Goal: Task Accomplishment & Management: Use online tool/utility

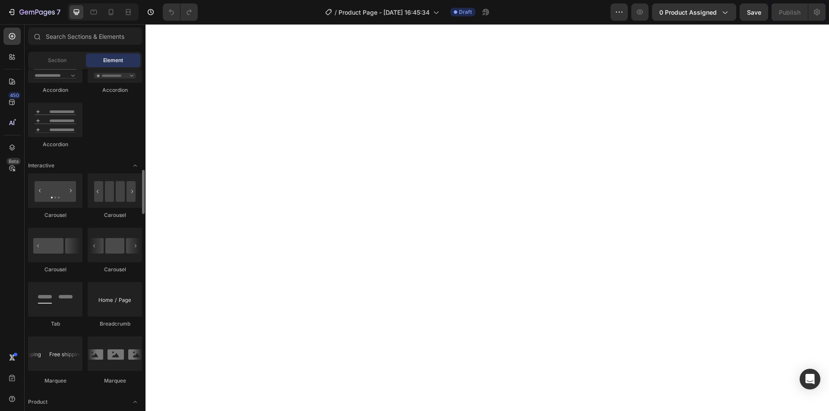
scroll to position [907, 0]
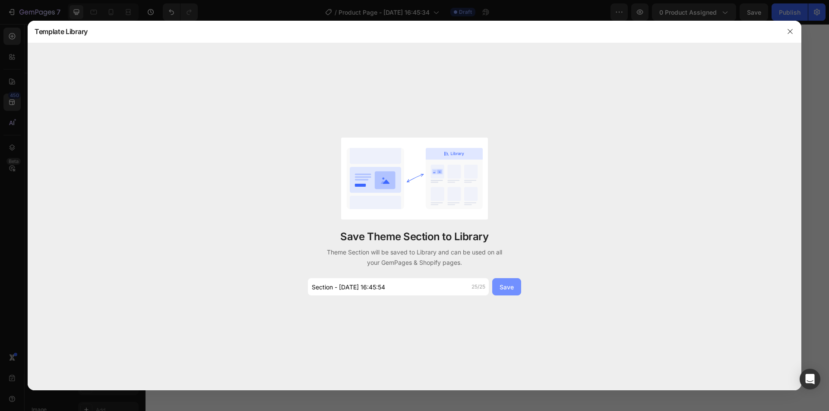
click at [505, 289] on div "Save" at bounding box center [507, 287] width 14 height 9
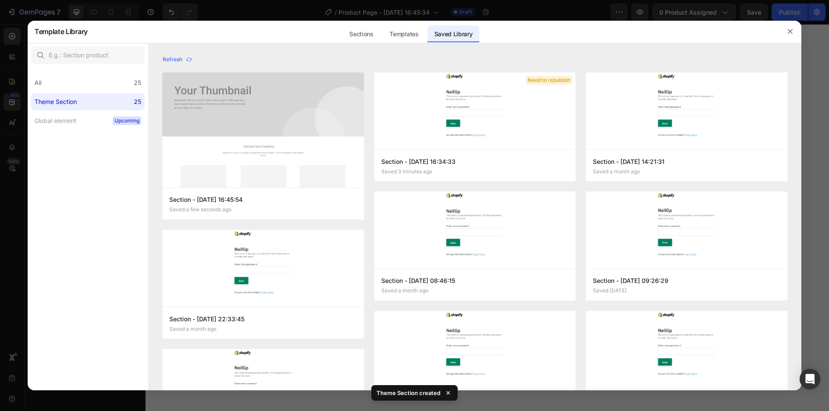
click at [782, 31] on div at bounding box center [790, 31] width 22 height 22
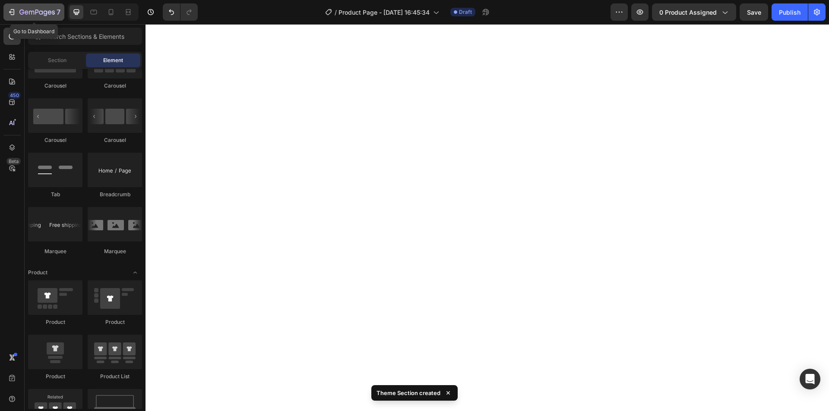
click at [9, 13] on icon "button" at bounding box center [11, 12] width 9 height 9
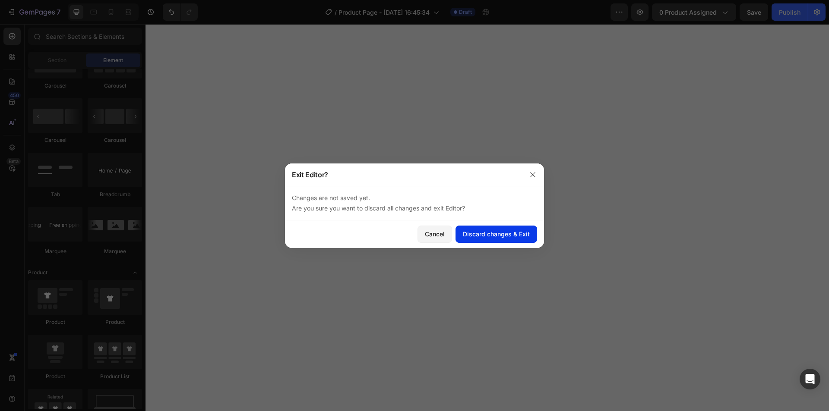
click at [473, 233] on div "Discard changes & Exit" at bounding box center [496, 234] width 67 height 9
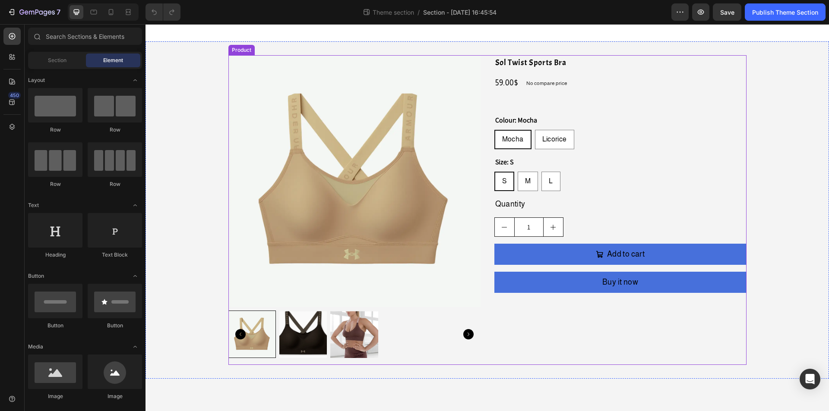
click at [489, 154] on div "Product Images Sol Twist Sports Bra Product Title 59.00$ Product Price Product …" at bounding box center [487, 210] width 518 height 310
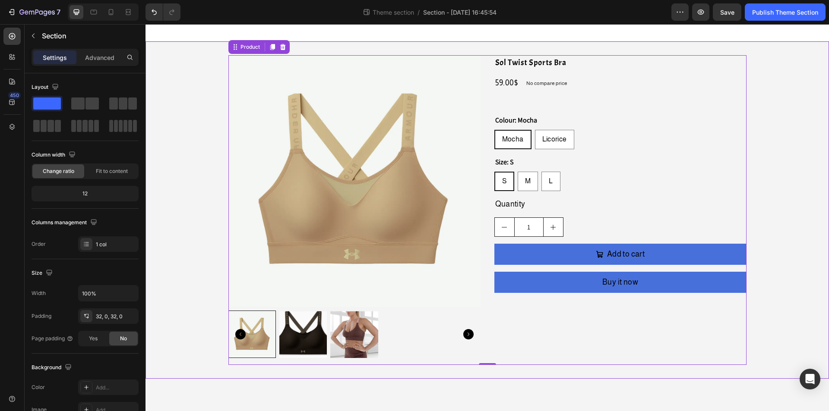
click at [339, 47] on div "Product Images Sol Twist Sports Bra Product Title 59.00$ Product Price Product …" at bounding box center [487, 210] width 683 height 338
click at [489, 90] on div "Product Images Sol Twist Sports Bra Product Title 59.00$ Product Price Product …" at bounding box center [487, 210] width 518 height 310
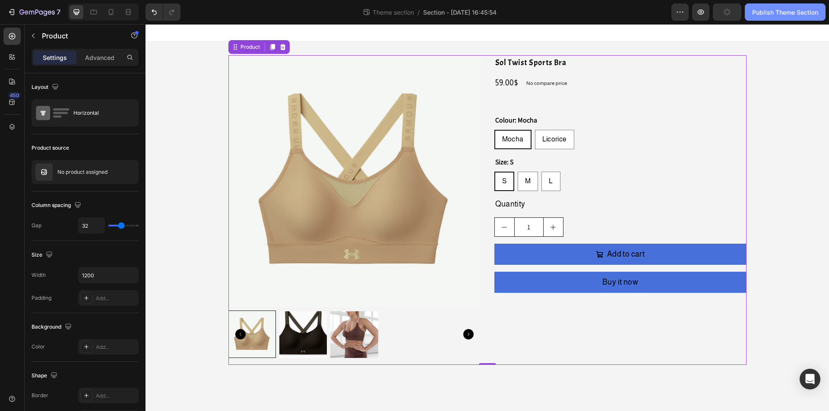
click at [766, 15] on div "Publish Theme Section" at bounding box center [785, 12] width 66 height 9
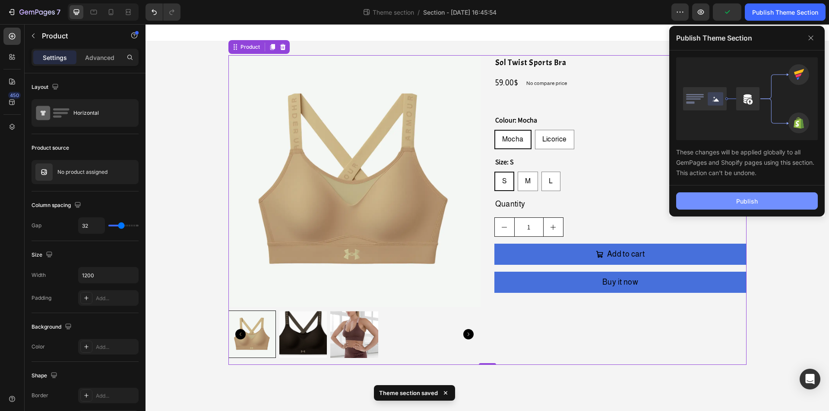
click at [740, 198] on div "Publish" at bounding box center [747, 201] width 22 height 9
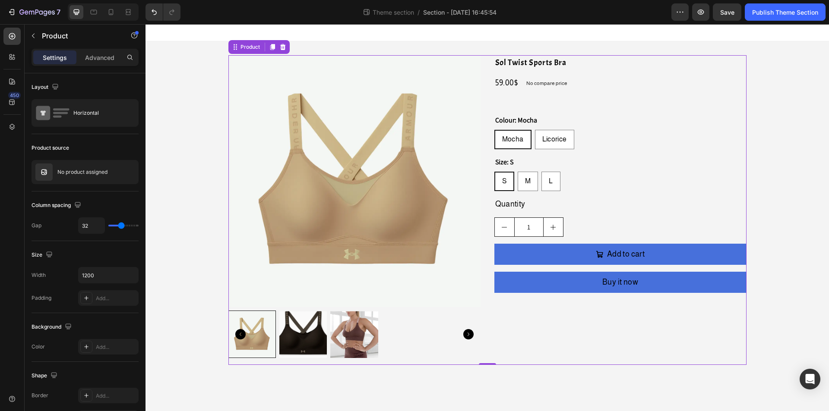
click at [484, 117] on div "Product Images Sol Twist Sports Bra Product Title 59.00$ Product Price Product …" at bounding box center [487, 210] width 518 height 310
click at [129, 171] on icon "button" at bounding box center [129, 172] width 7 height 7
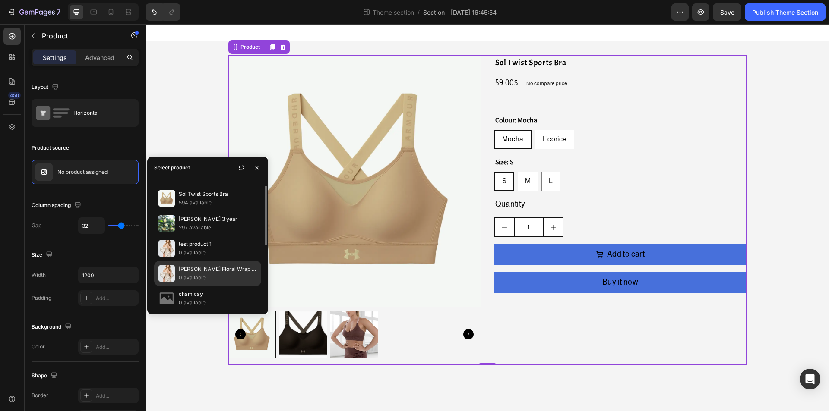
click at [200, 274] on p "0 available" at bounding box center [218, 278] width 79 height 9
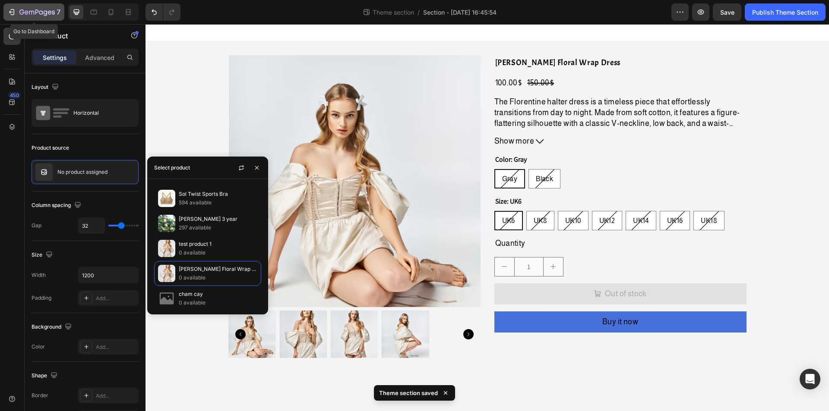
click at [11, 14] on icon "button" at bounding box center [13, 12] width 4 height 6
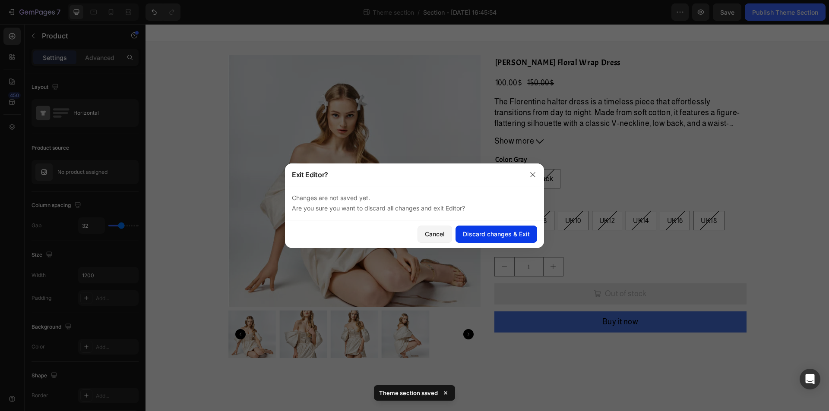
click at [485, 233] on div "Discard changes & Exit" at bounding box center [496, 234] width 67 height 9
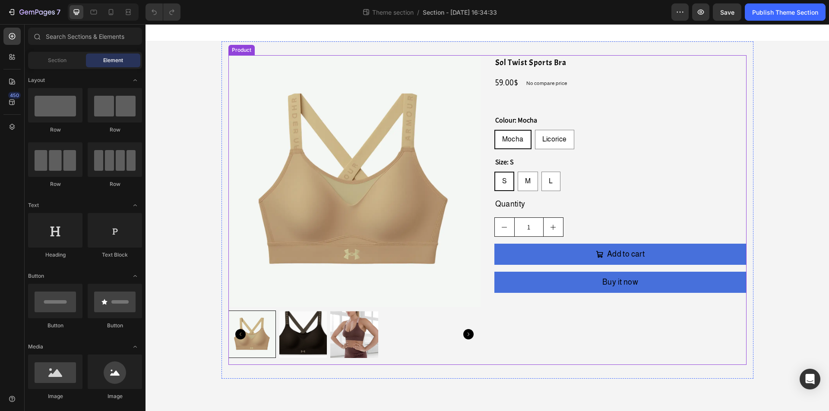
click at [488, 187] on div "Product Images Sol Twist Sports Bra Product Title 59.00$ Product Price Product …" at bounding box center [487, 210] width 518 height 310
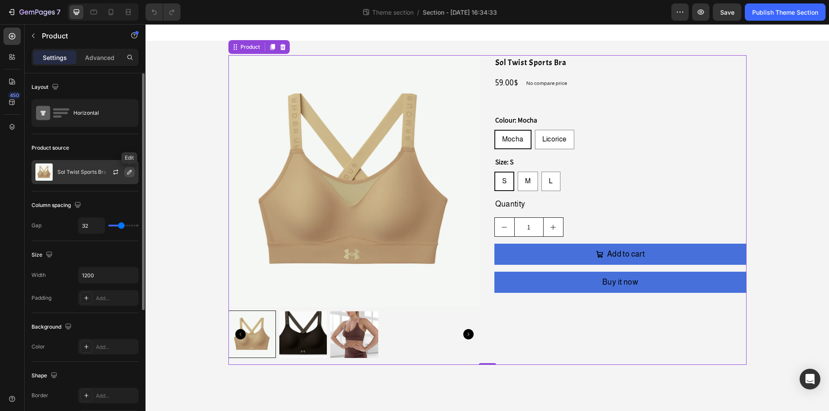
click at [125, 173] on button "button" at bounding box center [129, 172] width 10 height 10
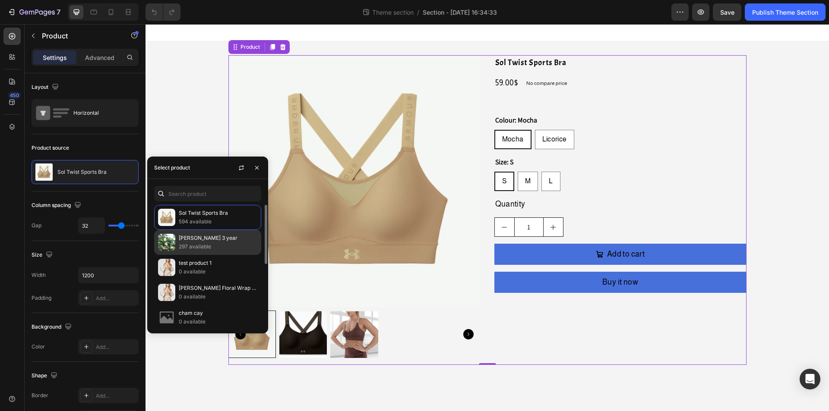
click at [190, 247] on p "297 available" at bounding box center [218, 247] width 79 height 9
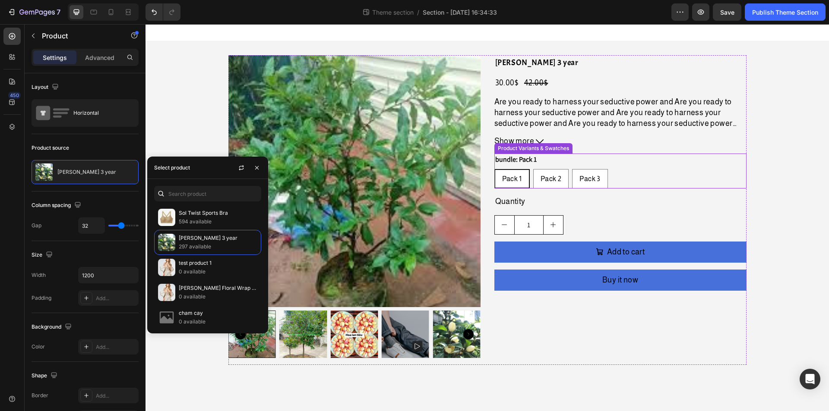
click at [490, 147] on div "Product Images Lan tiêu 3 year Product Title 30.00$ Product Price Product Price…" at bounding box center [487, 210] width 518 height 310
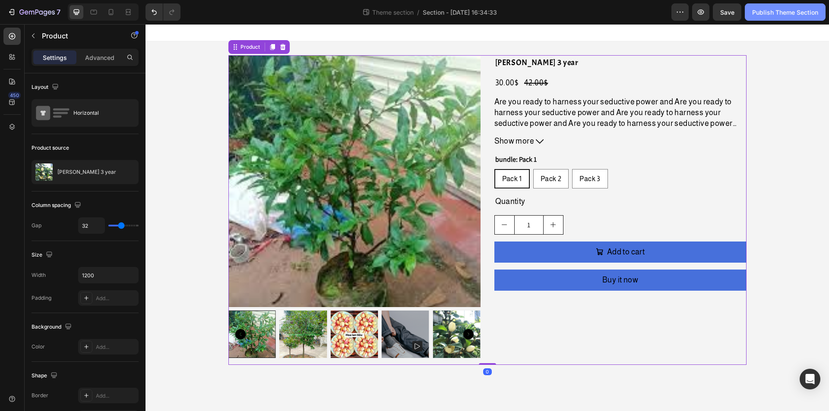
click at [788, 8] on div "Publish Theme Section" at bounding box center [785, 12] width 66 height 9
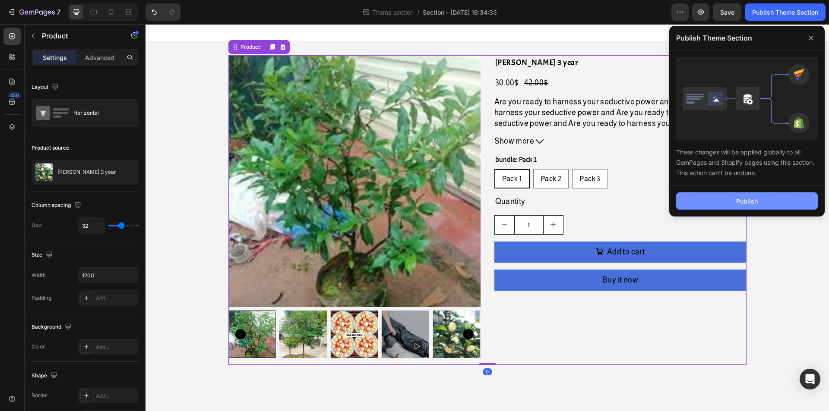
click at [756, 198] on div "Publish" at bounding box center [747, 201] width 22 height 9
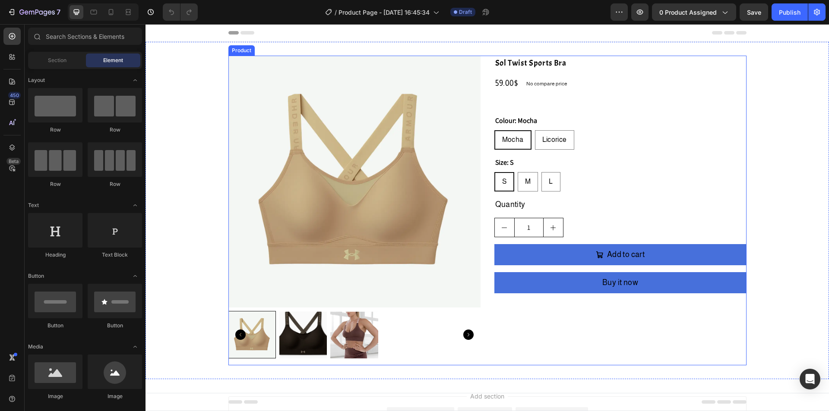
click at [480, 136] on div "Product Images Sol Twist Sports Bra Product Title 59.00$ Product Price Product …" at bounding box center [487, 211] width 518 height 310
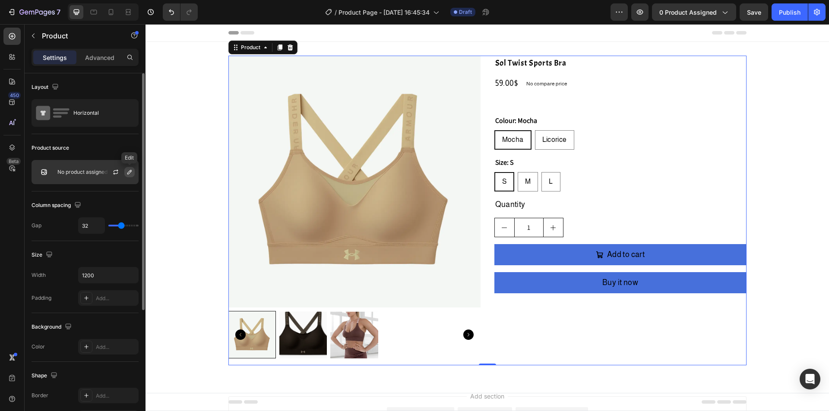
click at [127, 172] on icon "button" at bounding box center [129, 172] width 7 height 7
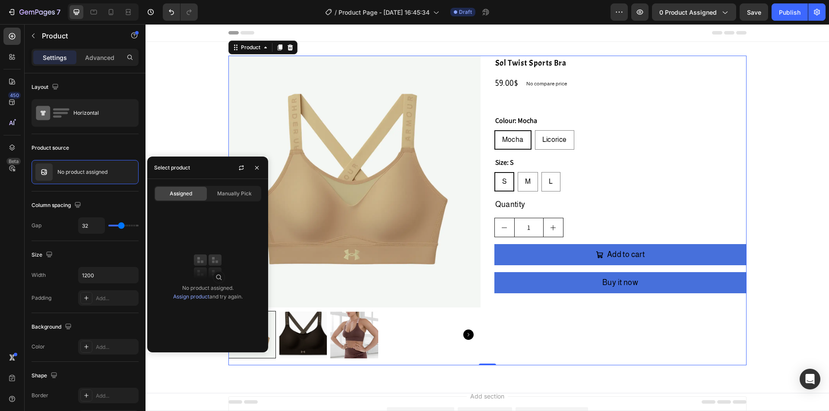
drag, startPoint x: 488, startPoint y: 215, endPoint x: 413, endPoint y: 212, distance: 75.6
click at [489, 214] on div "Product Images Sol Twist Sports Bra Product Title 59.00$ Product Price Product …" at bounding box center [487, 211] width 518 height 310
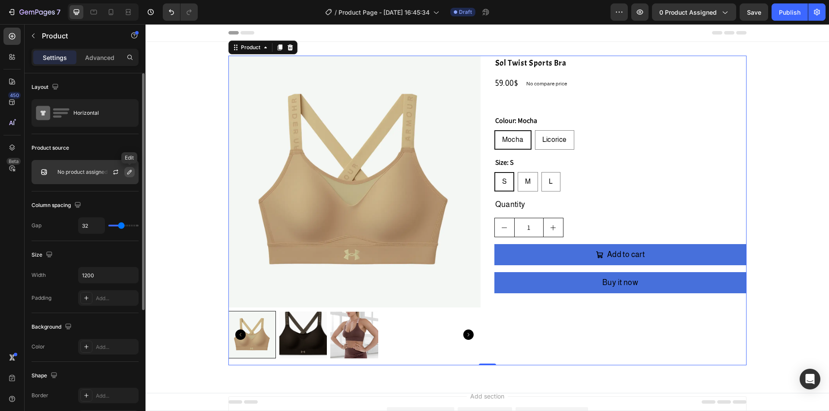
click at [128, 173] on icon "button" at bounding box center [129, 172] width 4 height 4
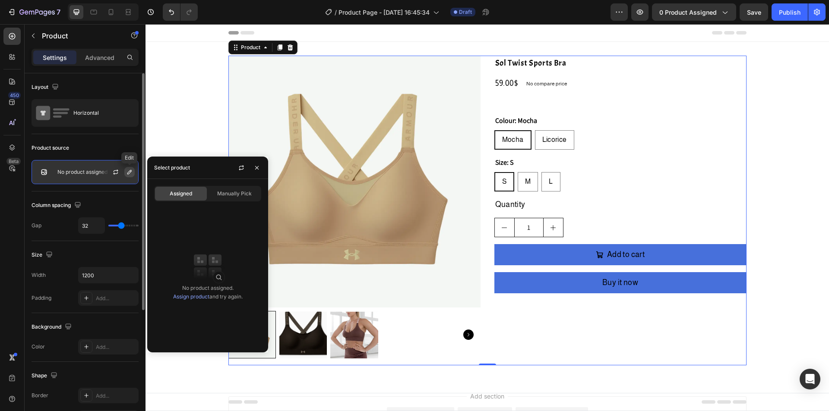
click at [125, 173] on button "button" at bounding box center [129, 172] width 10 height 10
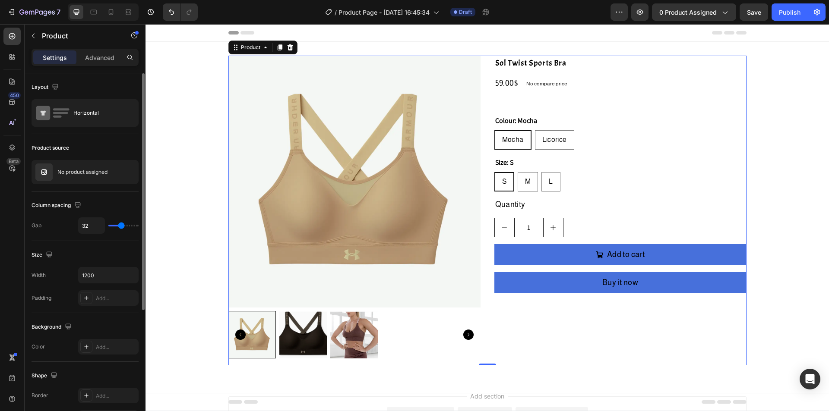
click at [98, 202] on div "Column spacing" at bounding box center [85, 206] width 107 height 14
click at [131, 169] on icon "button" at bounding box center [129, 172] width 7 height 7
drag, startPoint x: 79, startPoint y: 151, endPoint x: 29, endPoint y: 146, distance: 50.3
click at [29, 146] on div "Layout Horizontal Product source No product assigned Column spacing Gap 32 Size…" at bounding box center [85, 378] width 121 height 610
copy div "Product source"
